Goal: Navigation & Orientation: Find specific page/section

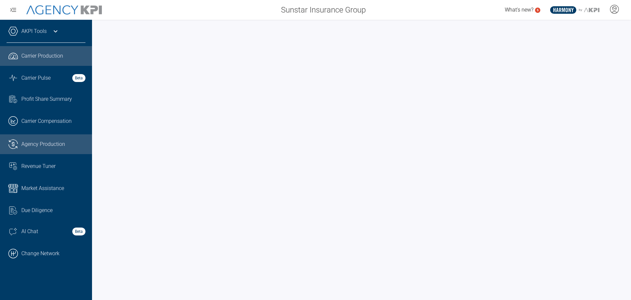
click at [43, 146] on span "Agency Production" at bounding box center [43, 144] width 44 height 8
click at [42, 144] on span "Agency Production" at bounding box center [43, 144] width 44 height 8
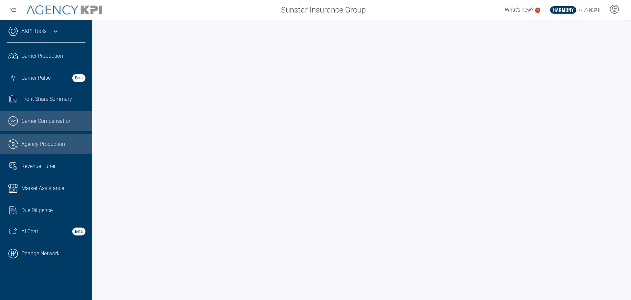
click at [45, 123] on span "Carrier Compensation" at bounding box center [46, 121] width 50 height 8
click at [48, 140] on link ".cls-1{fill:none;stroke:#221f20;stroke-linecap:round;stroke-linejoin:round;stro…" at bounding box center [46, 144] width 92 height 20
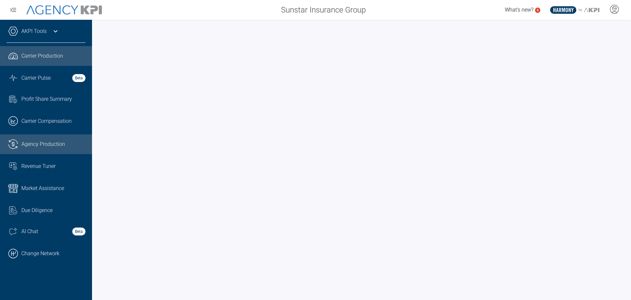
click at [39, 145] on span "Agency Production" at bounding box center [43, 144] width 44 height 8
